Goal: Transaction & Acquisition: Purchase product/service

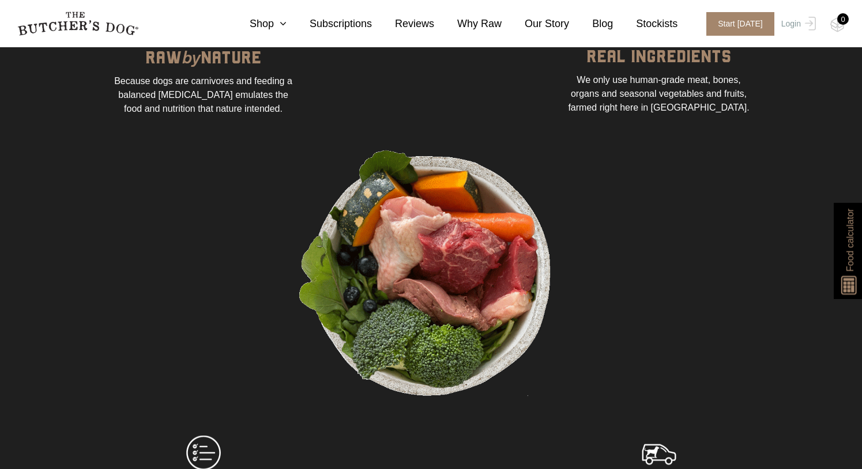
scroll to position [911, 0]
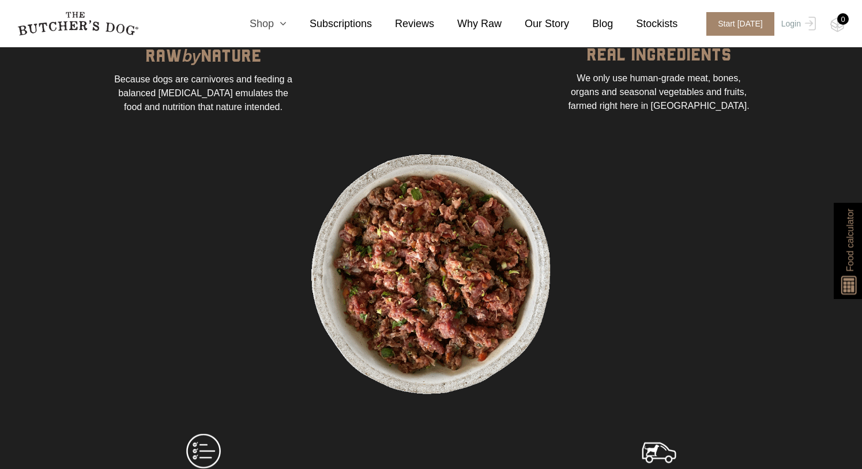
click at [275, 20] on link "Shop" at bounding box center [256, 24] width 60 height 16
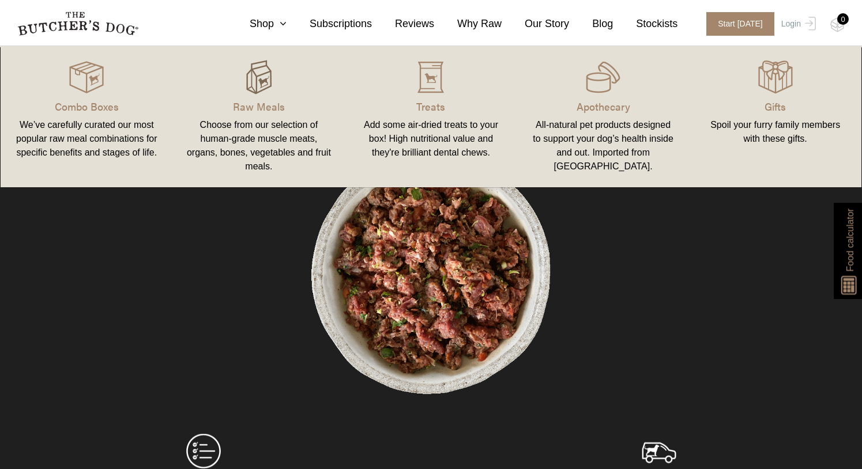
click at [247, 80] on img at bounding box center [258, 77] width 35 height 35
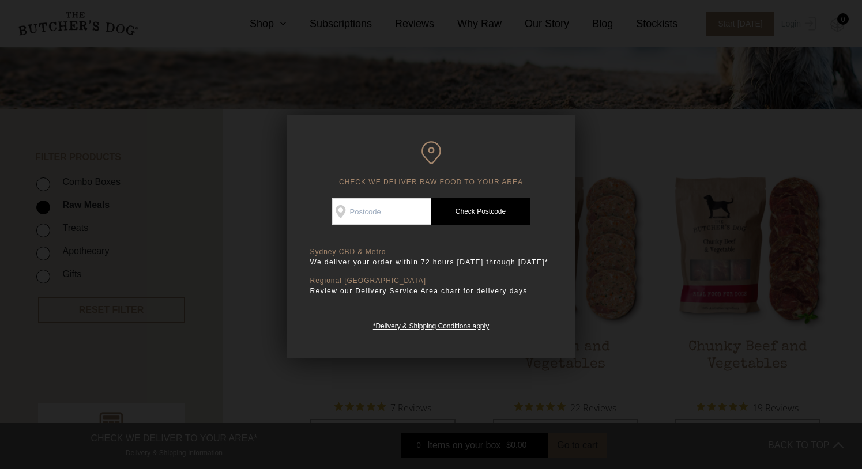
scroll to position [182, 0]
click at [362, 214] on input "Check Availability At" at bounding box center [381, 211] width 99 height 27
type input "2021"
click at [471, 203] on link "Check Postcode" at bounding box center [480, 211] width 99 height 27
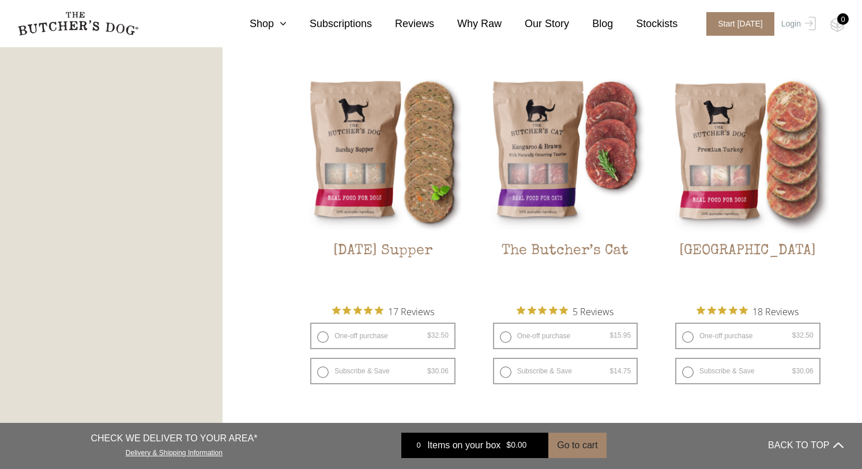
scroll to position [1342, 0]
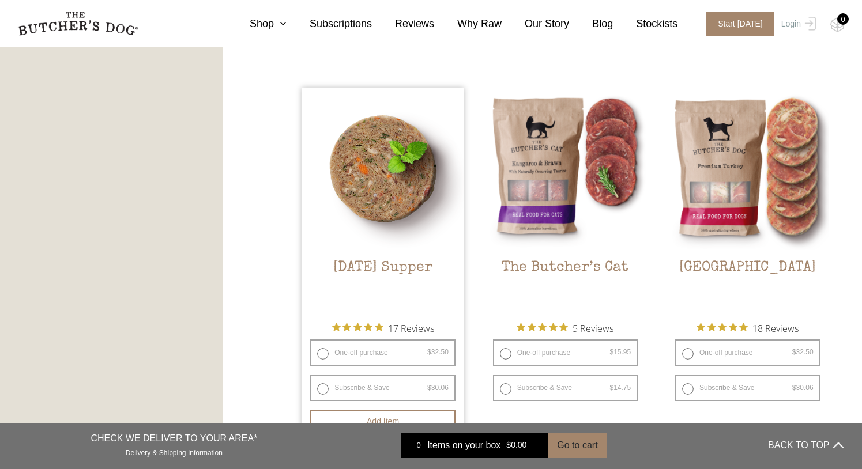
click at [317, 137] on img at bounding box center [382, 169] width 163 height 163
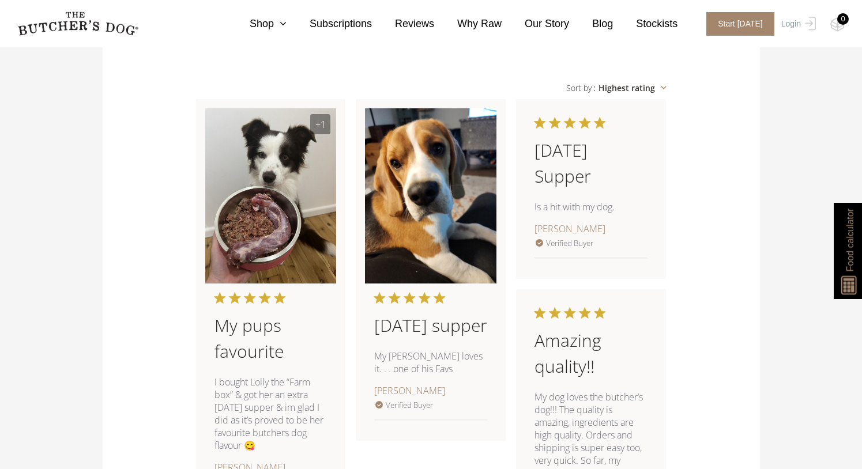
scroll to position [905, 0]
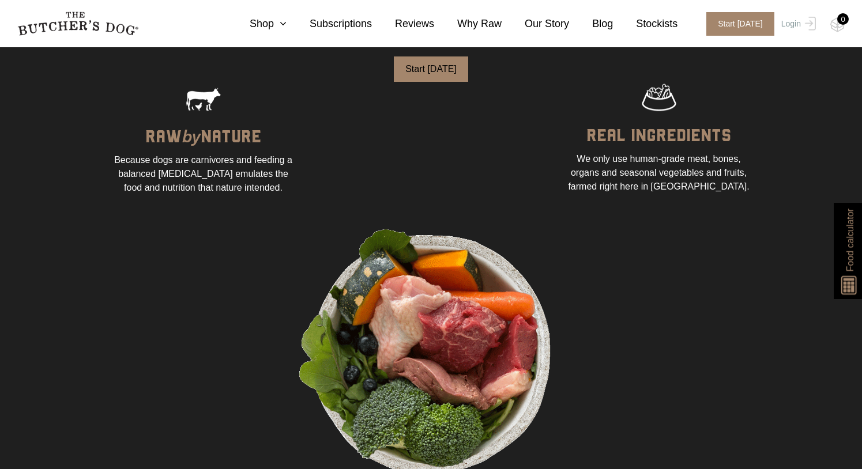
scroll to position [822, 0]
